Goal: Task Accomplishment & Management: Manage account settings

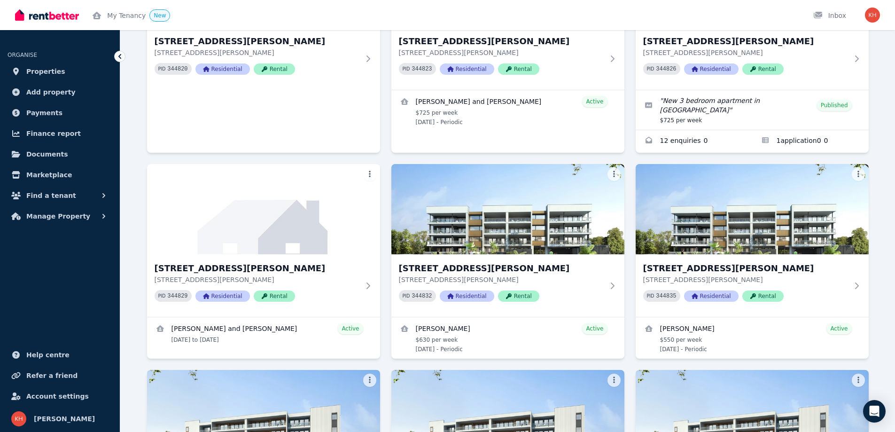
scroll to position [1027, 0]
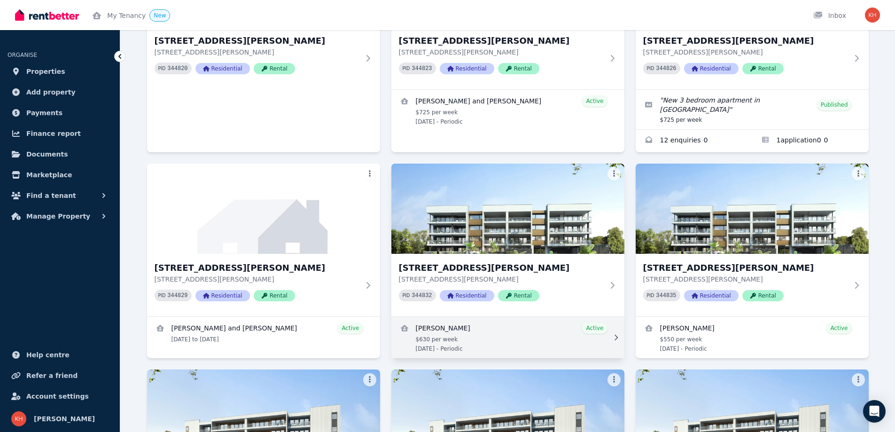
click at [615, 317] on link "View details for Tracey Foster" at bounding box center [507, 337] width 233 height 41
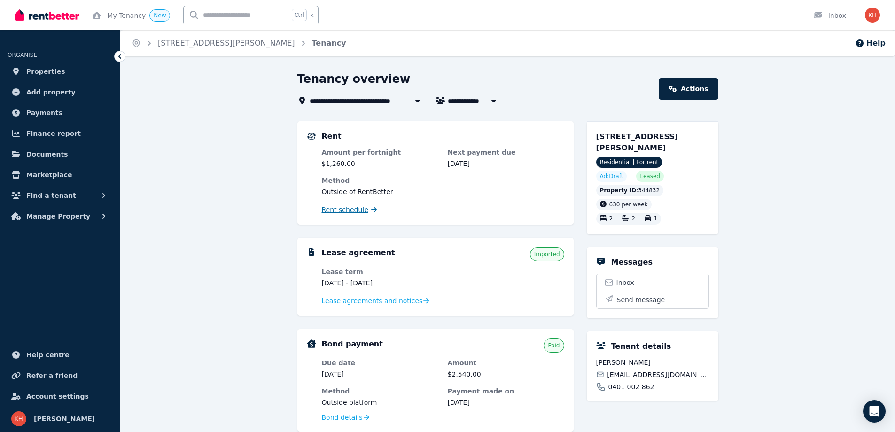
click at [343, 212] on span "Rent schedule" at bounding box center [345, 209] width 47 height 9
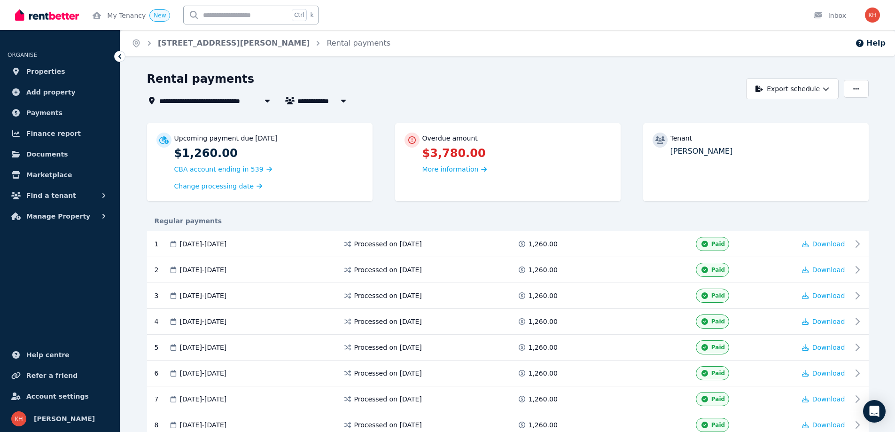
click at [316, 102] on span "[PERSON_NAME]" at bounding box center [332, 100] width 71 height 11
type input "**********"
click at [319, 116] on li "[PERSON_NAME]" at bounding box center [355, 118] width 117 height 17
click at [180, 99] on span "[STREET_ADDRESS][PERSON_NAME]" at bounding box center [227, 100] width 137 height 11
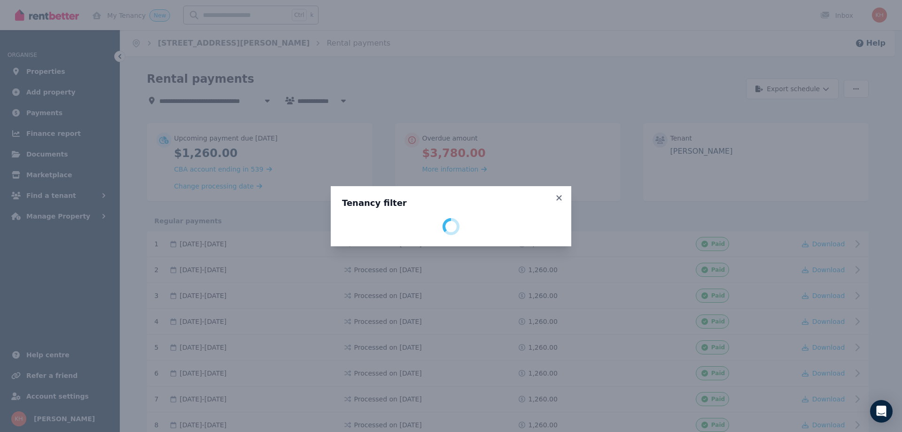
select select "**********"
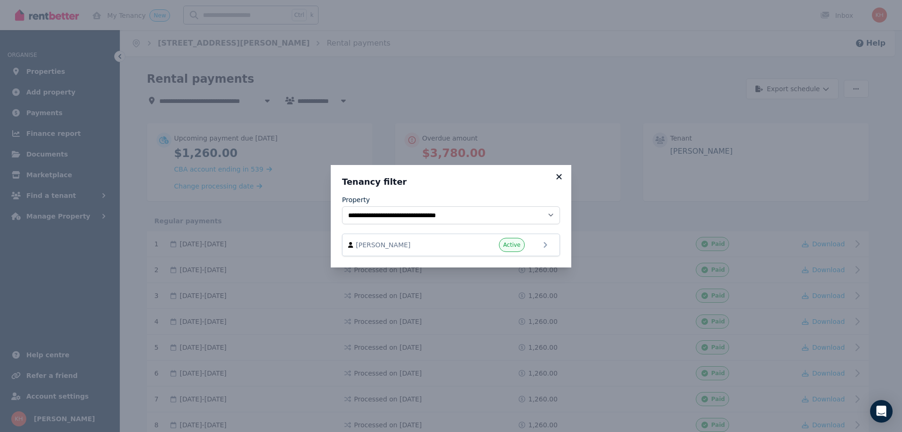
click at [559, 172] on icon at bounding box center [558, 176] width 9 height 8
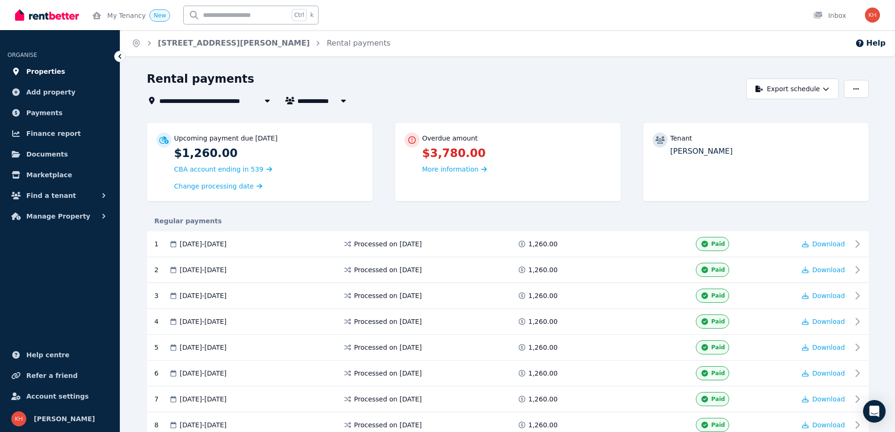
click at [48, 73] on span "Properties" at bounding box center [45, 71] width 39 height 11
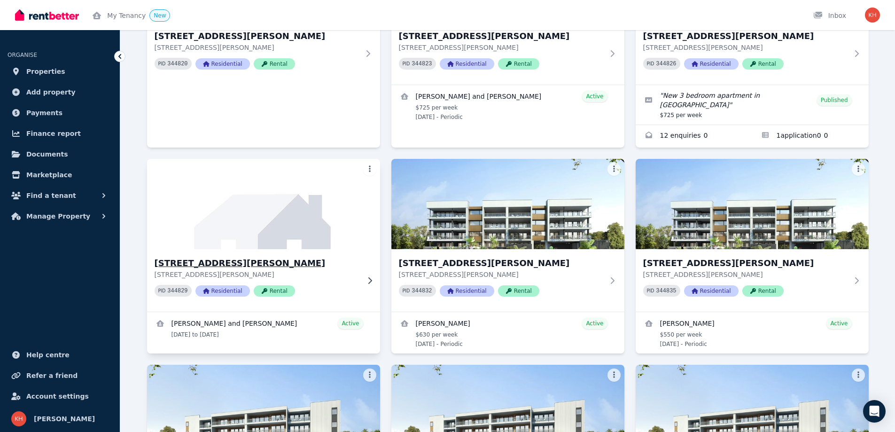
scroll to position [1034, 0]
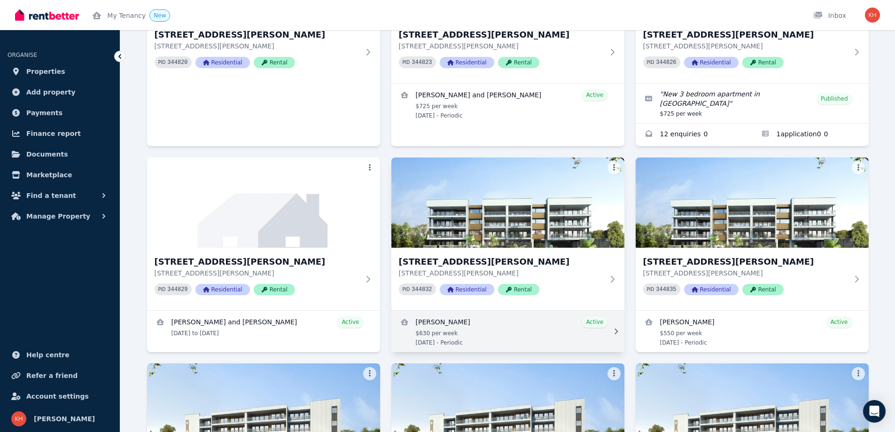
click at [598, 311] on link "View details for Tracey Foster" at bounding box center [507, 331] width 233 height 41
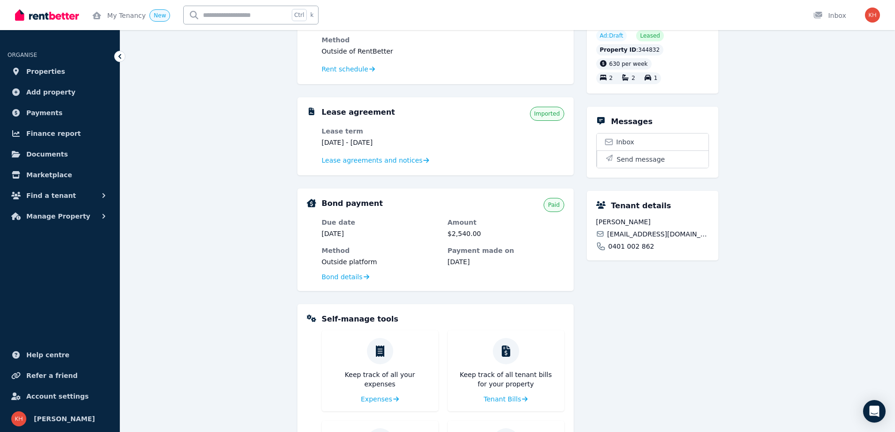
scroll to position [141, 0]
click at [47, 113] on span "Payments" at bounding box center [44, 112] width 36 height 11
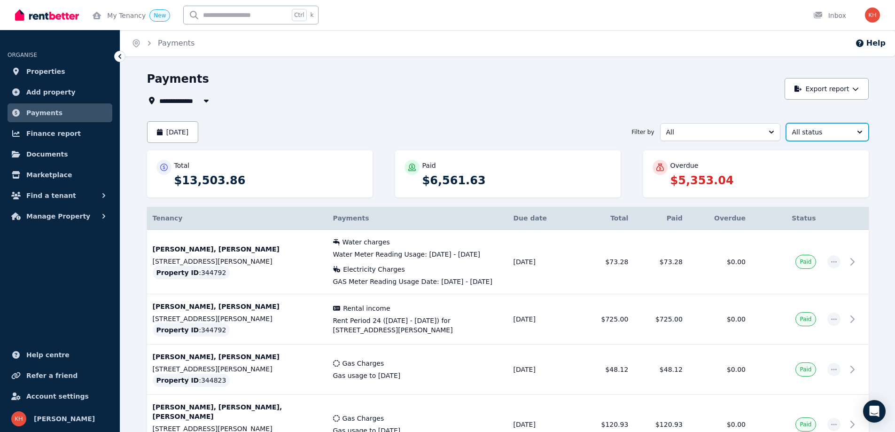
click at [816, 135] on span "All status" at bounding box center [820, 131] width 57 height 9
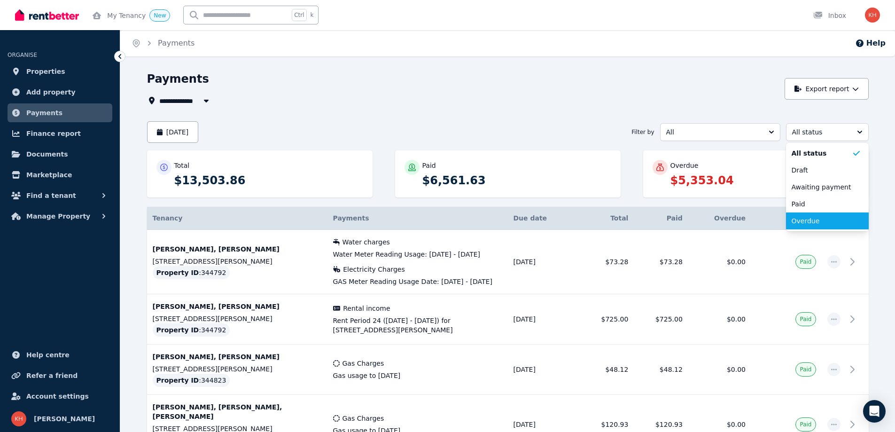
click at [812, 225] on span "Overdue" at bounding box center [822, 220] width 60 height 9
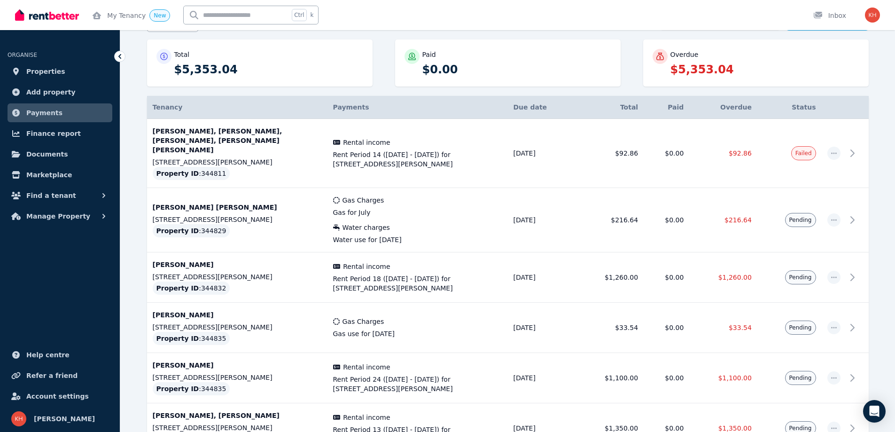
scroll to position [111, 0]
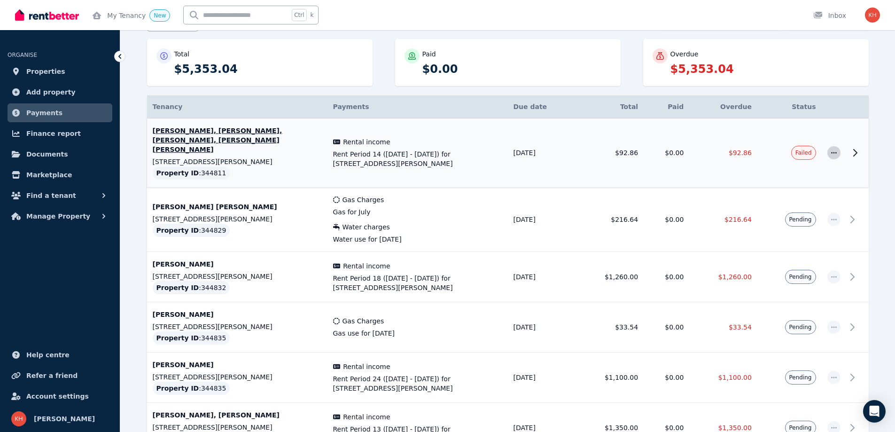
click at [832, 146] on span "button" at bounding box center [833, 152] width 13 height 13
click at [812, 194] on span "Mark as paid" at bounding box center [803, 196] width 60 height 11
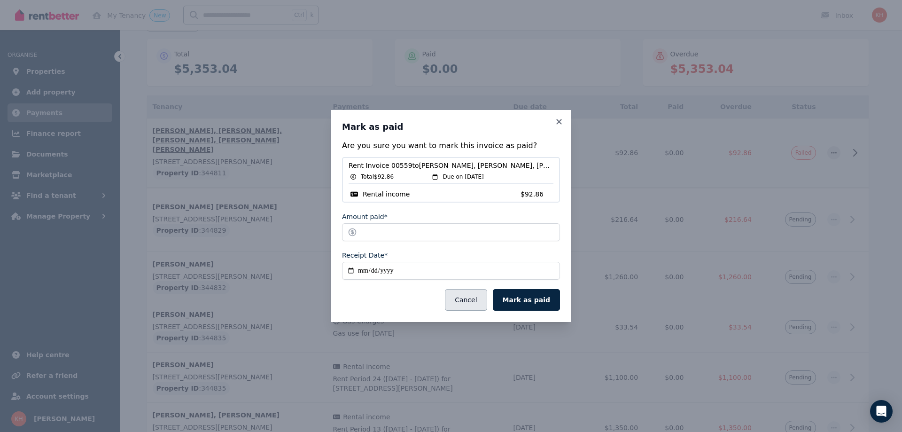
click at [475, 297] on button "Cancel" at bounding box center [466, 300] width 42 height 22
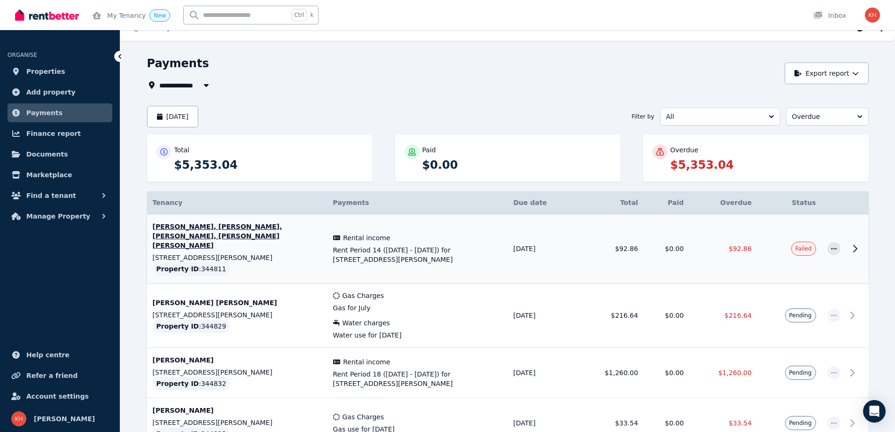
scroll to position [0, 0]
